Goal: Task Accomplishment & Management: Use online tool/utility

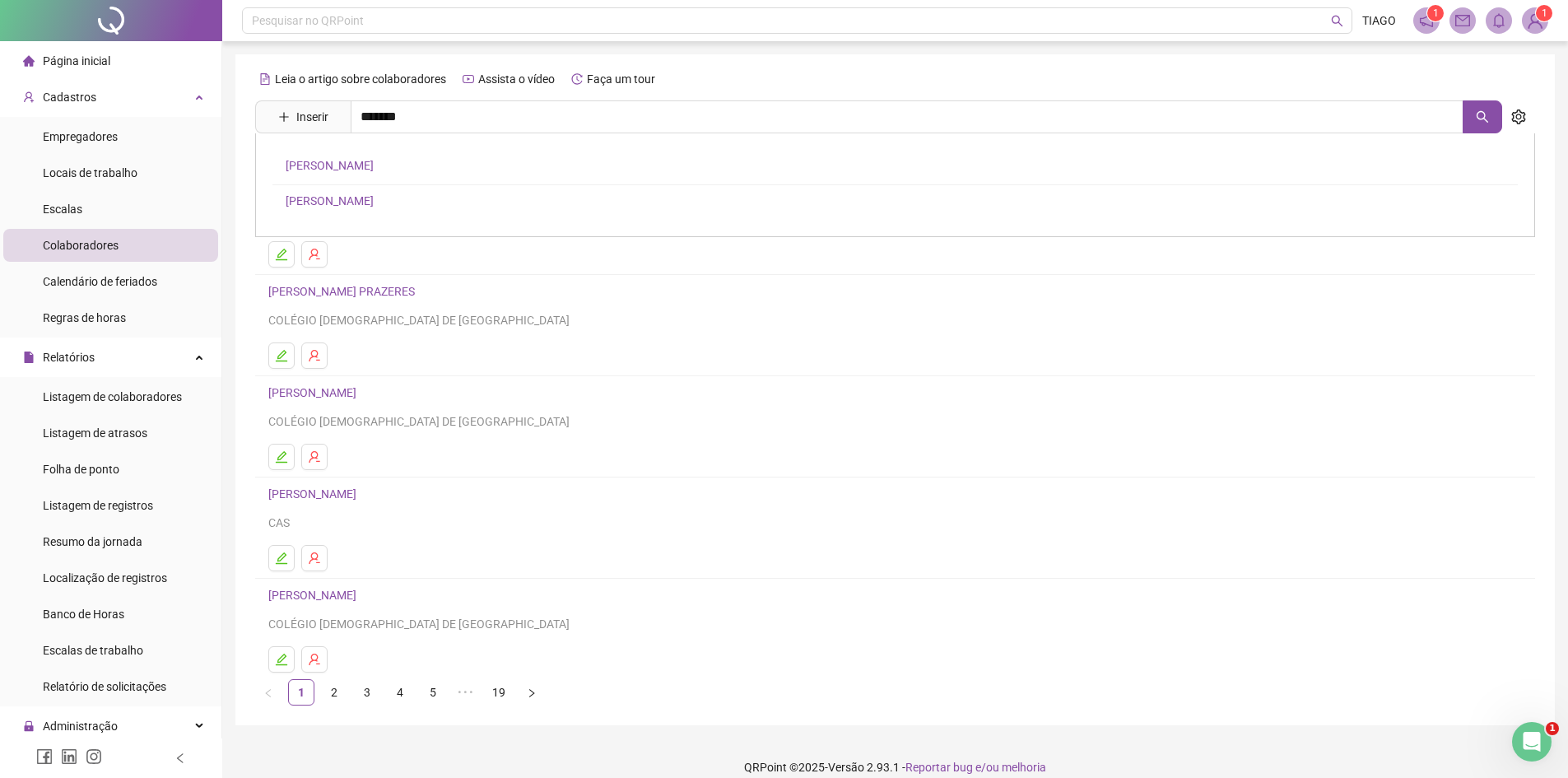
click at [101, 245] on span "Colaboradores" at bounding box center [81, 245] width 76 height 13
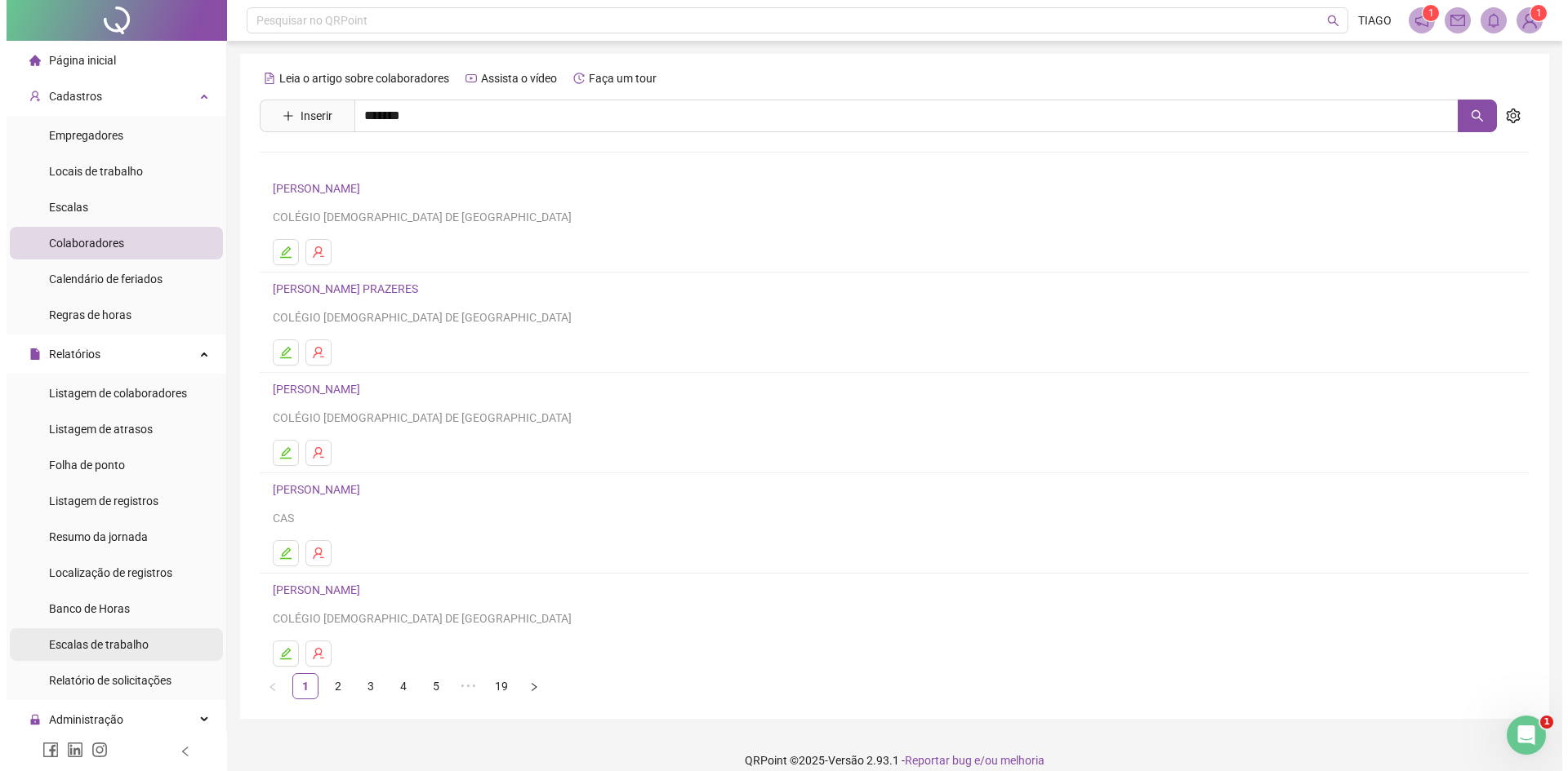
scroll to position [148, 0]
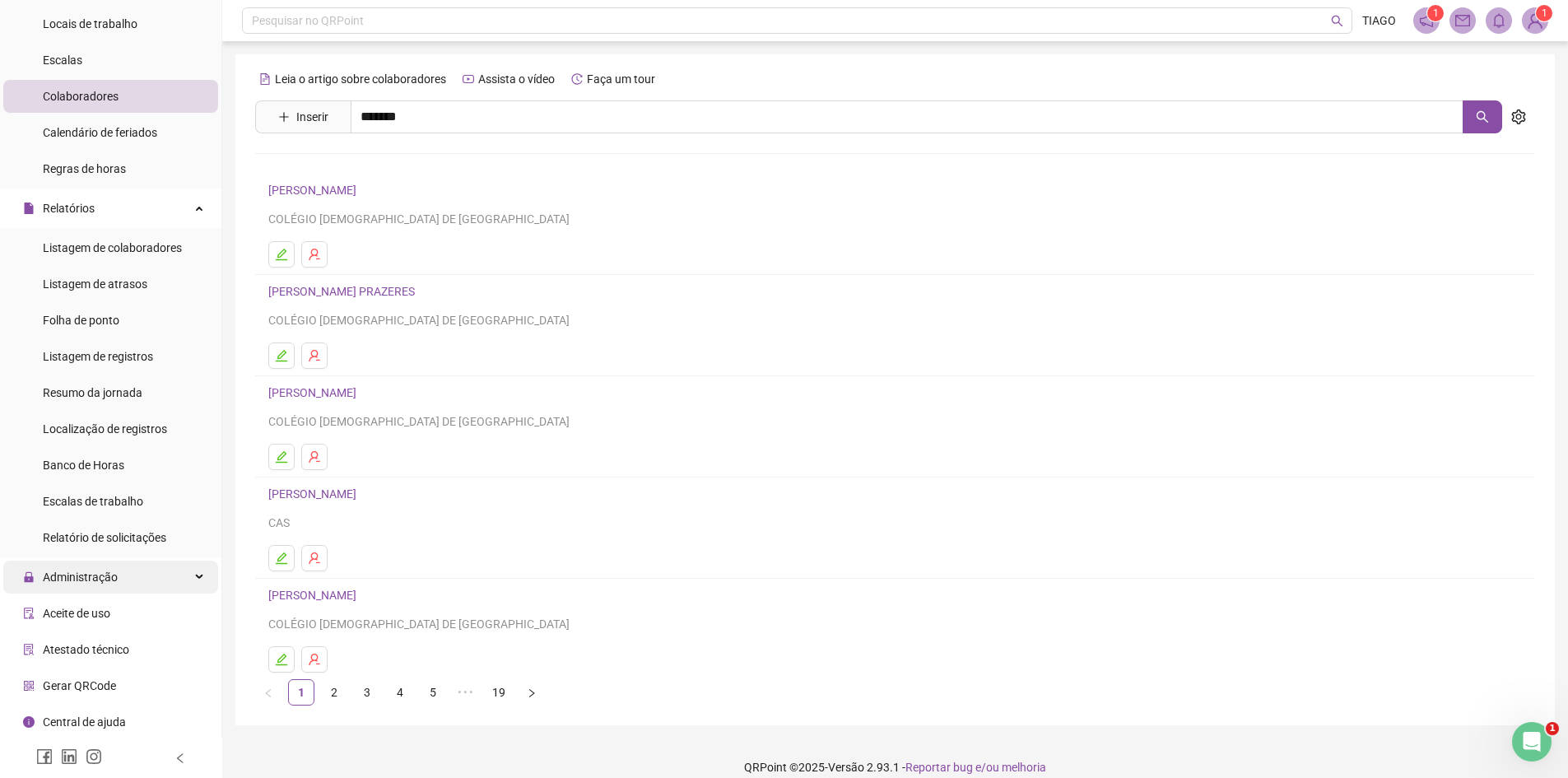
click at [114, 571] on span "Administração" at bounding box center [80, 577] width 75 height 13
click at [112, 614] on span "Ajustes da folha" at bounding box center [84, 616] width 82 height 13
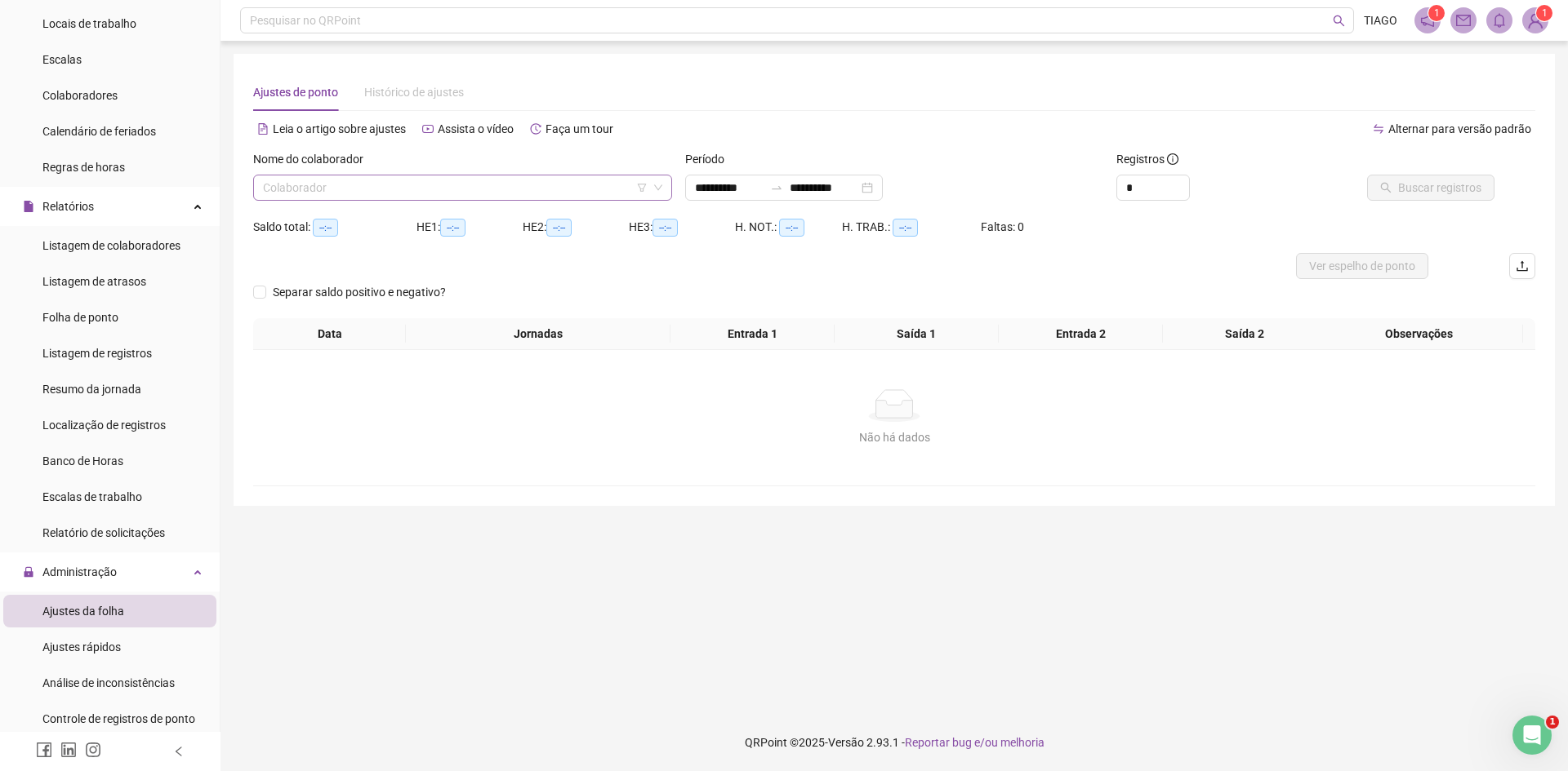
click at [358, 180] on input "search" at bounding box center [455, 187] width 384 height 24
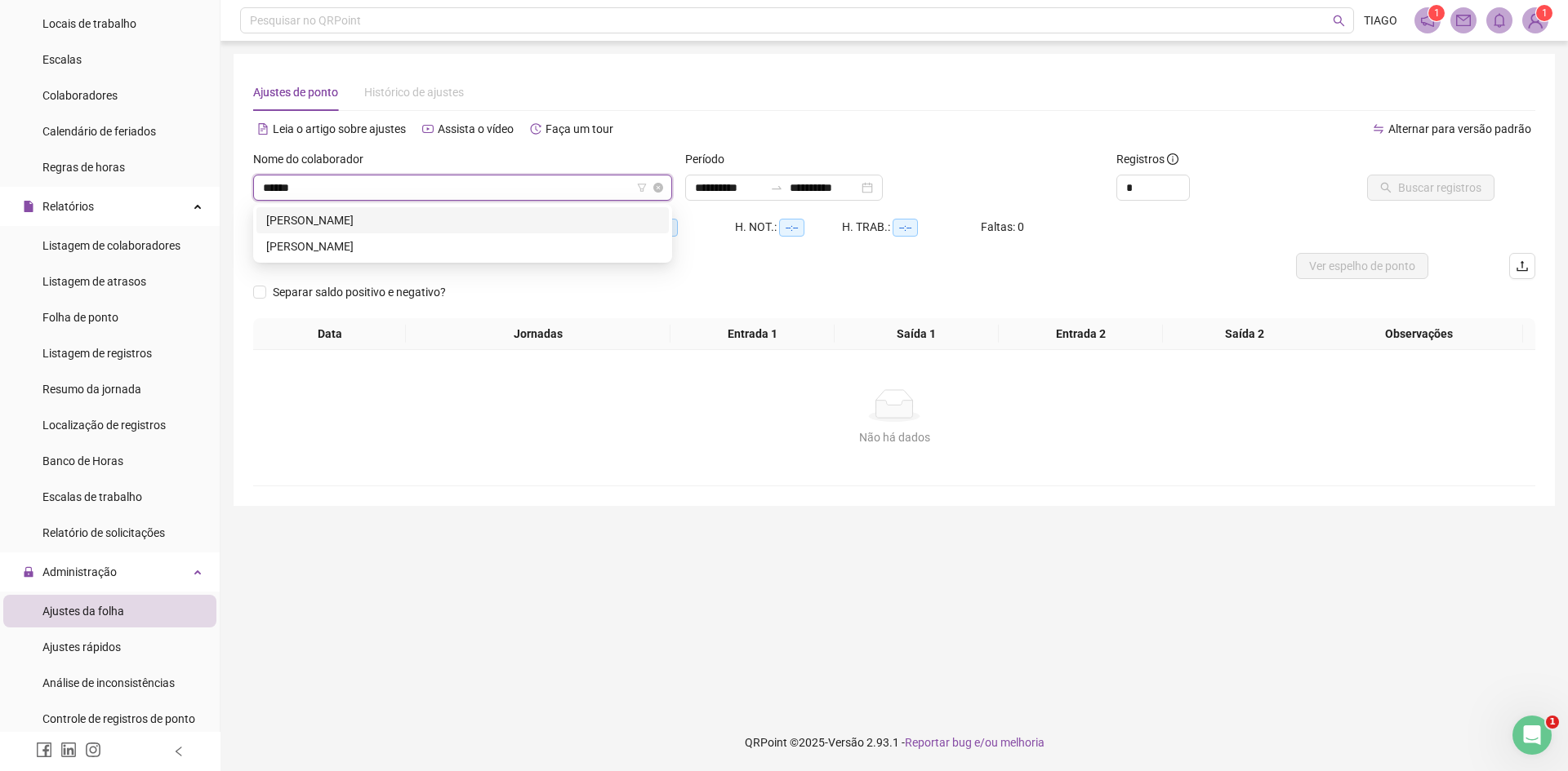
type input "*******"
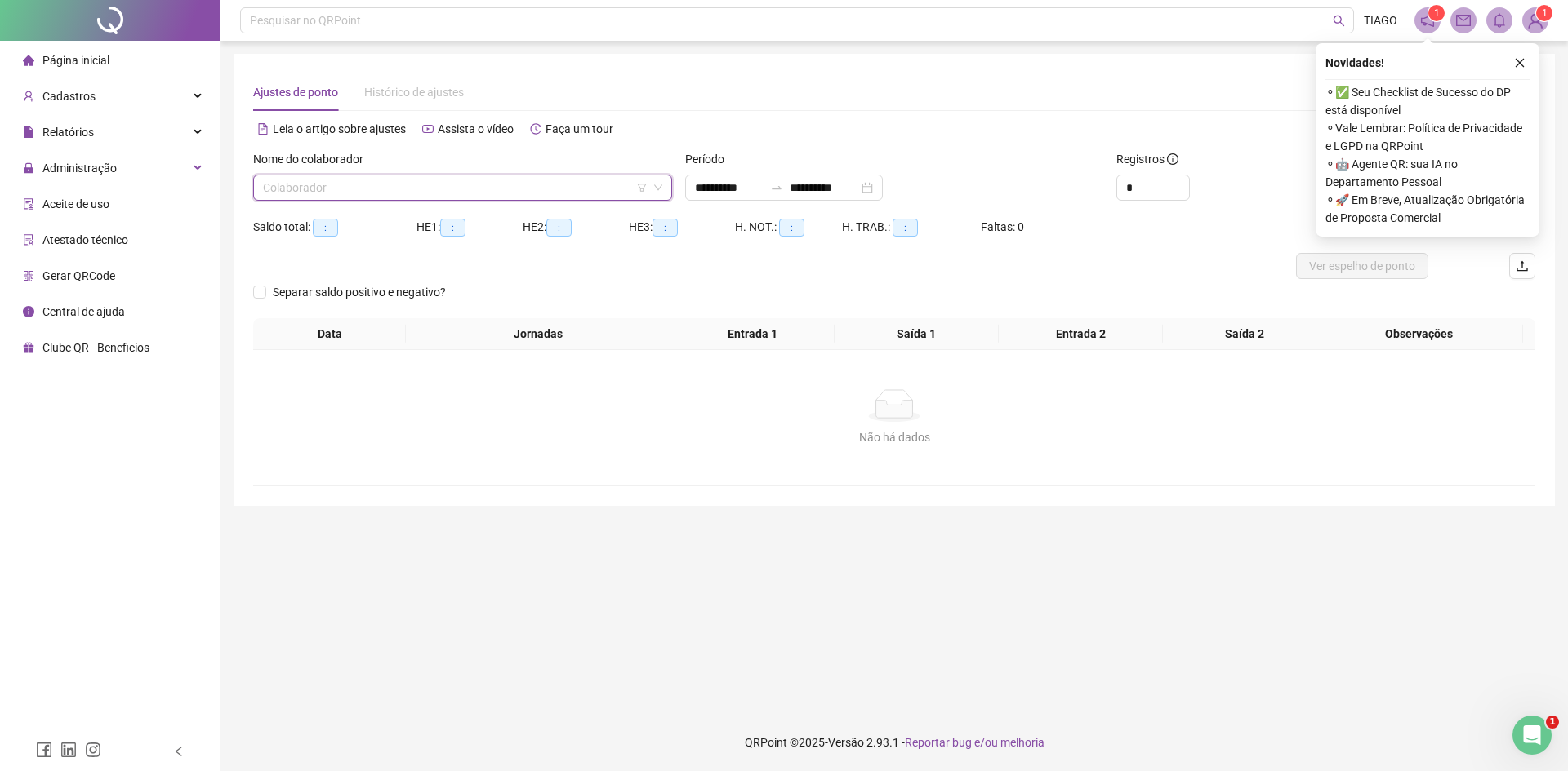
click at [397, 185] on input "search" at bounding box center [455, 187] width 384 height 24
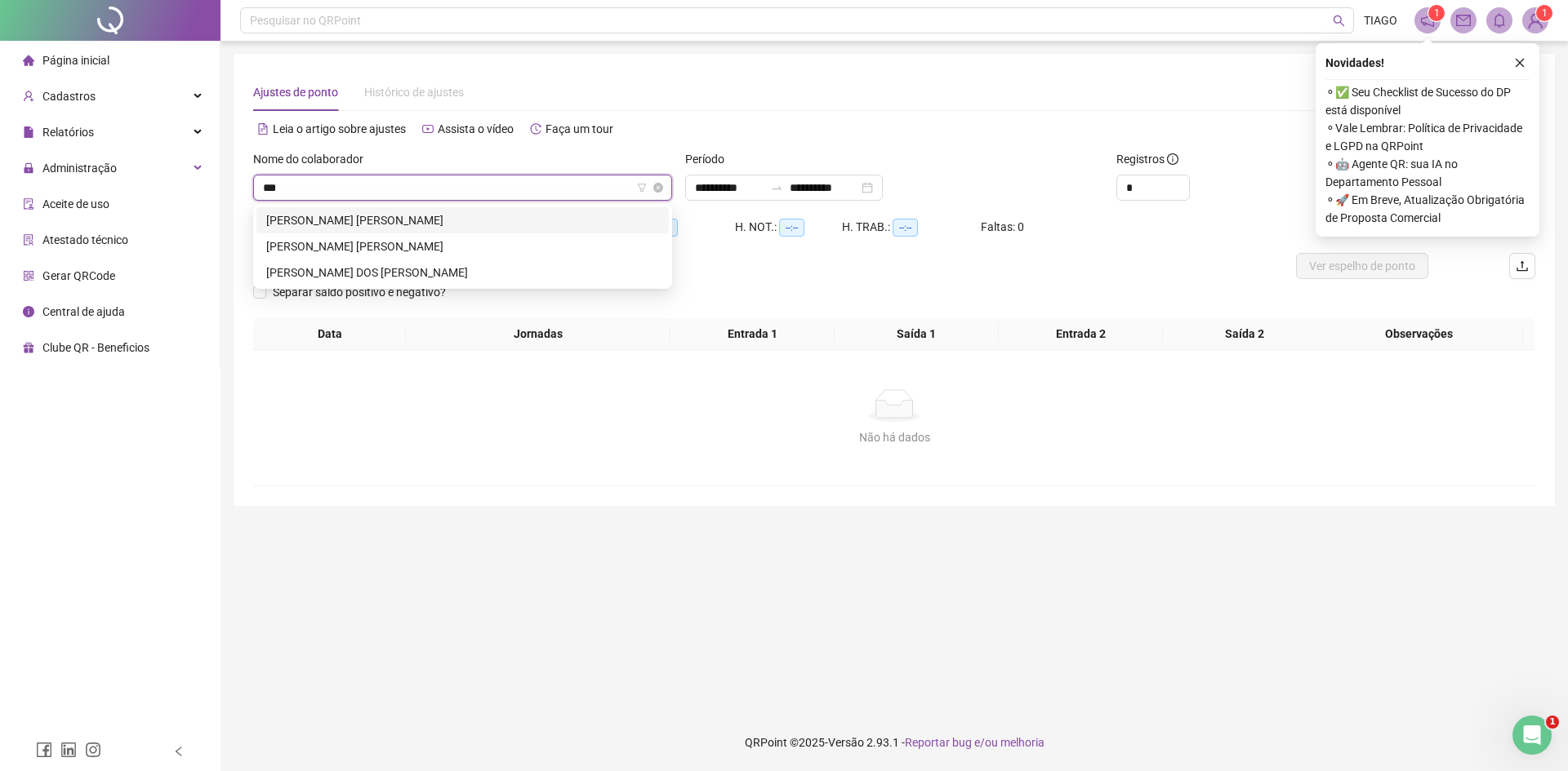
type input "****"
click at [381, 242] on div "[PERSON_NAME] [PERSON_NAME]" at bounding box center [463, 246] width 393 height 18
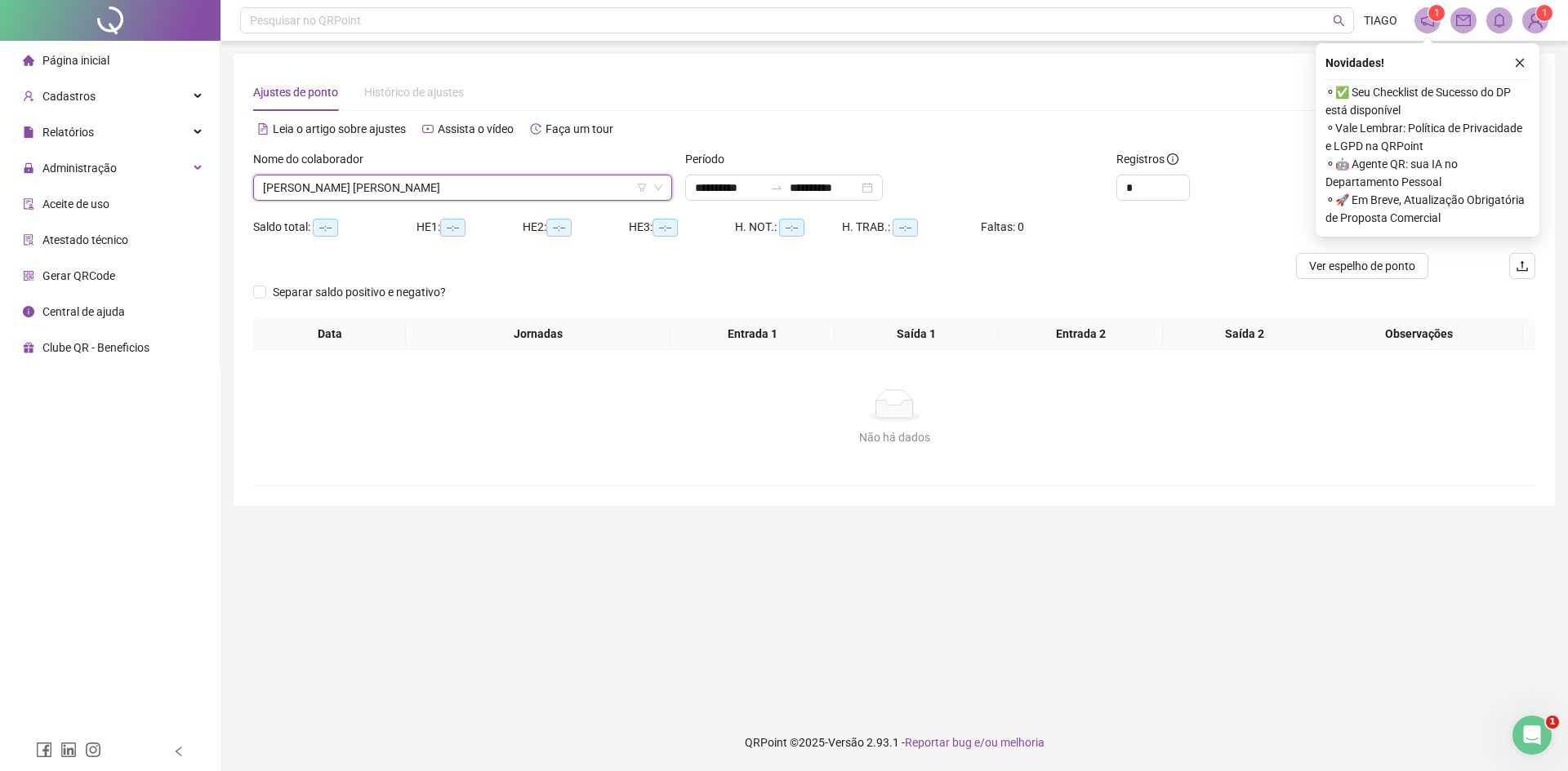
drag, startPoint x: 1517, startPoint y: 55, endPoint x: 1485, endPoint y: 88, distance: 46.0
click at [1518, 55] on button "button" at bounding box center [1520, 63] width 19 height 19
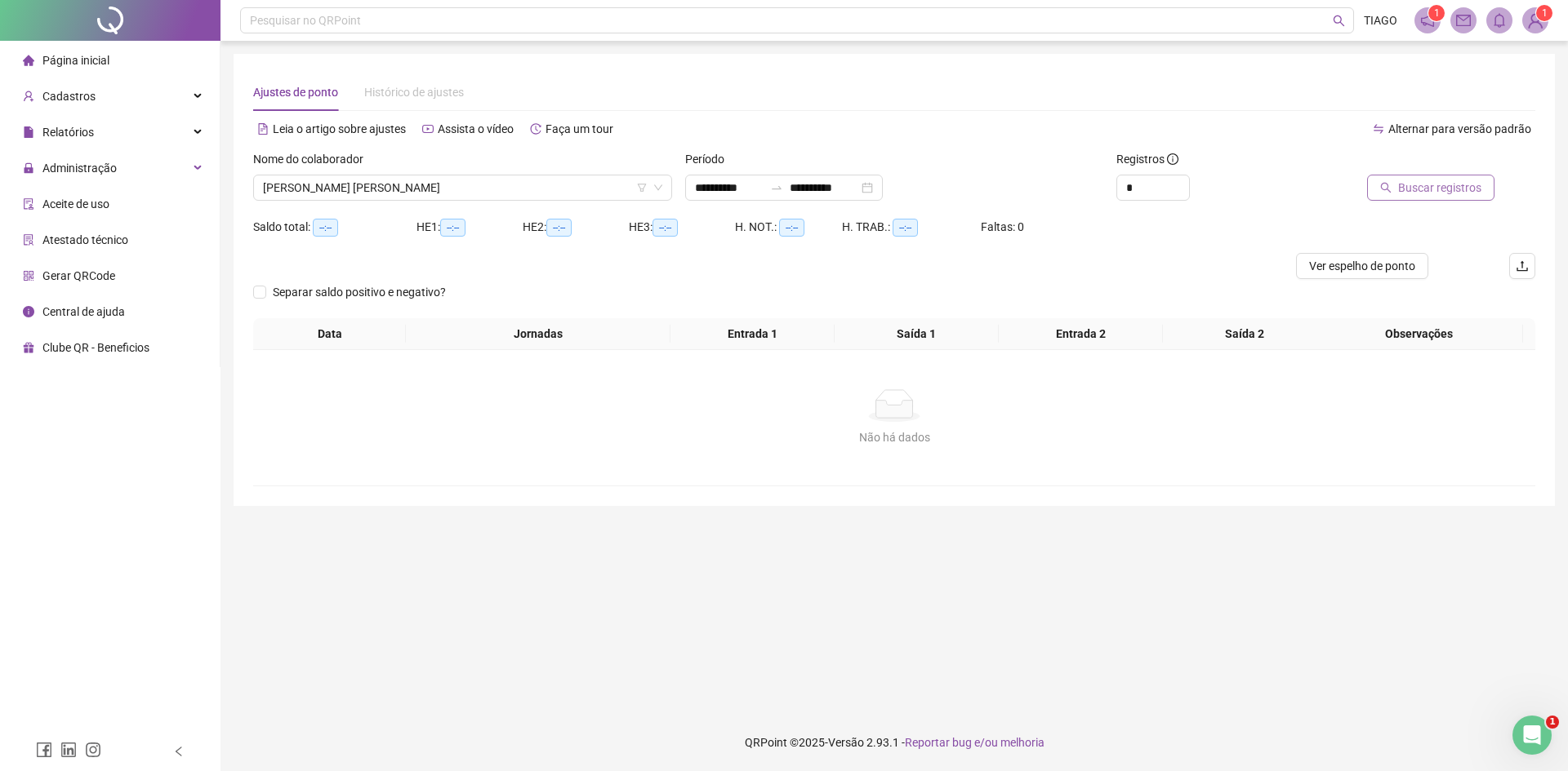
click at [1397, 193] on button "Buscar registros" at bounding box center [1431, 188] width 128 height 26
